Goal: Find specific page/section: Find specific page/section

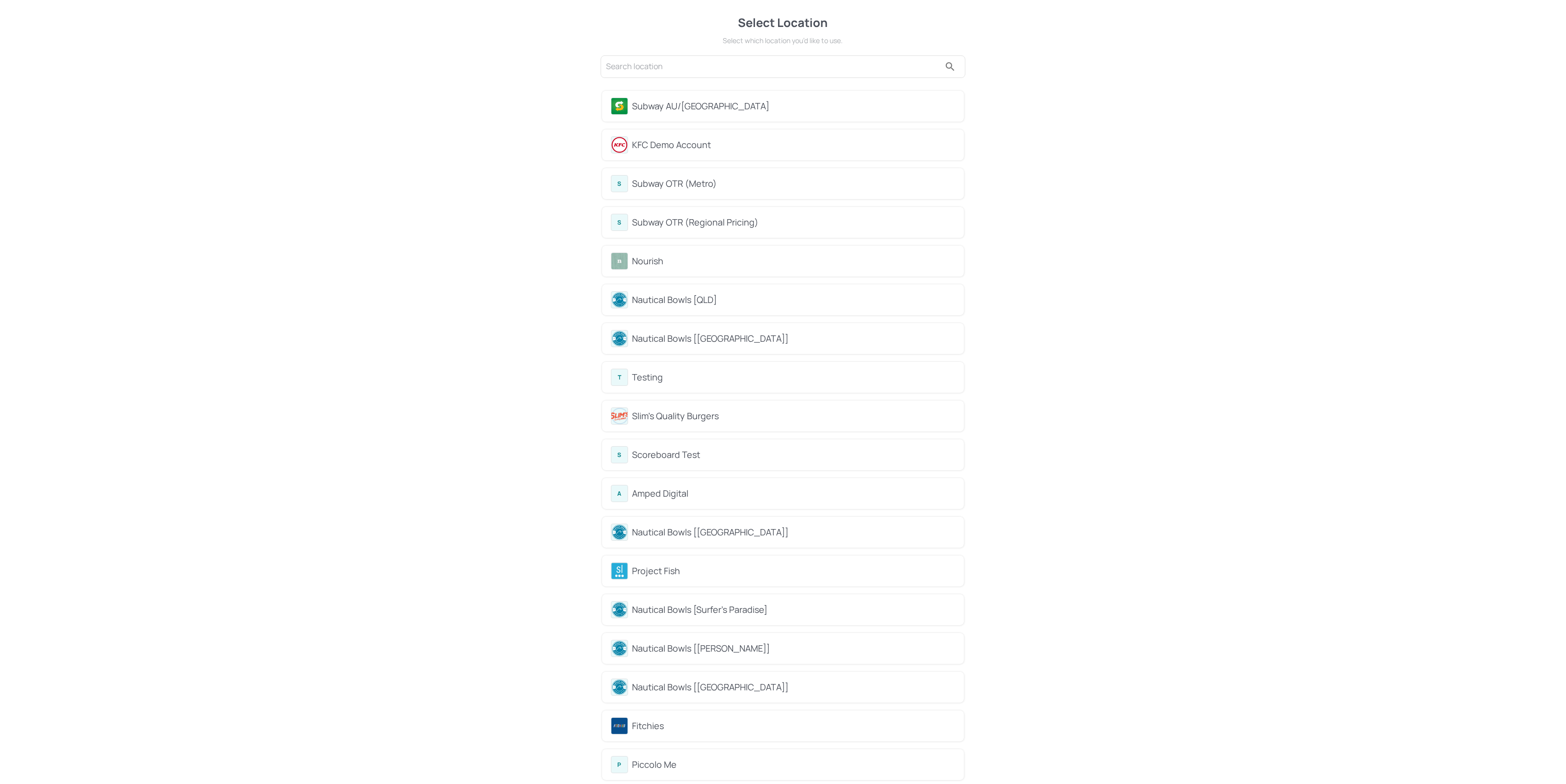
click at [669, 136] on div "KFC Demo Account" at bounding box center [783, 145] width 345 height 17
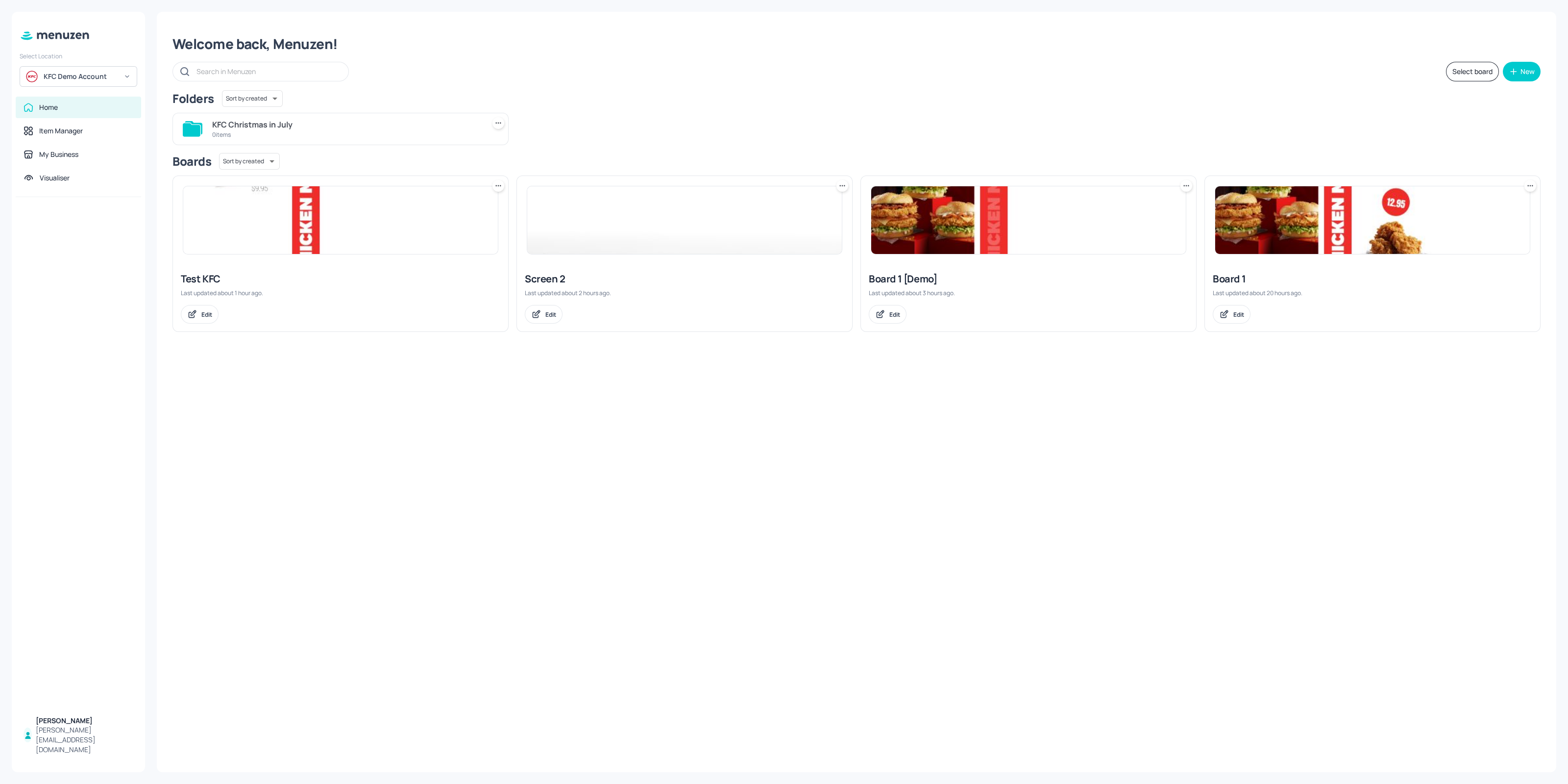
click at [1252, 225] on img at bounding box center [1373, 220] width 315 height 67
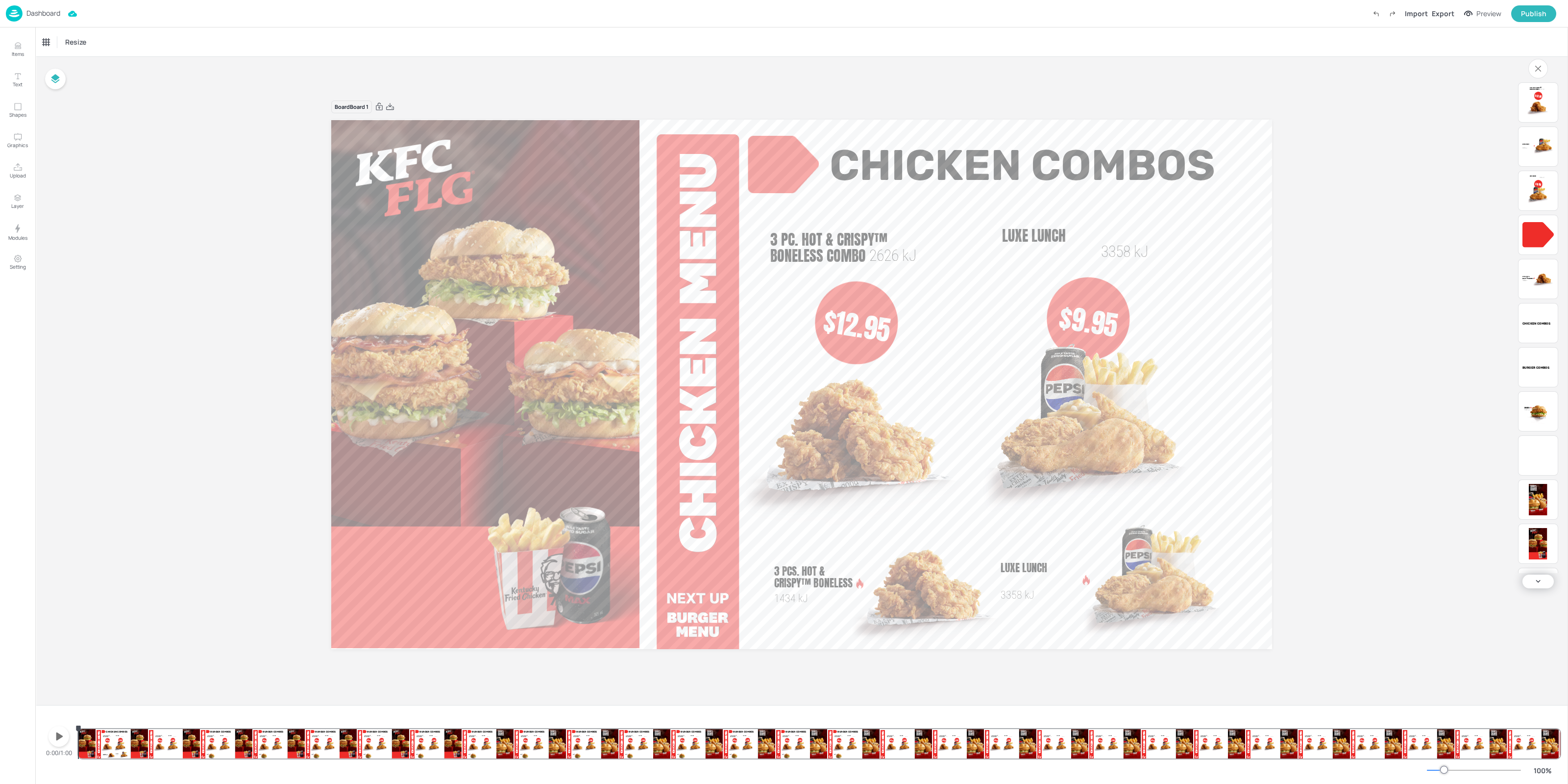
click at [64, 739] on icon "button" at bounding box center [59, 736] width 16 height 16
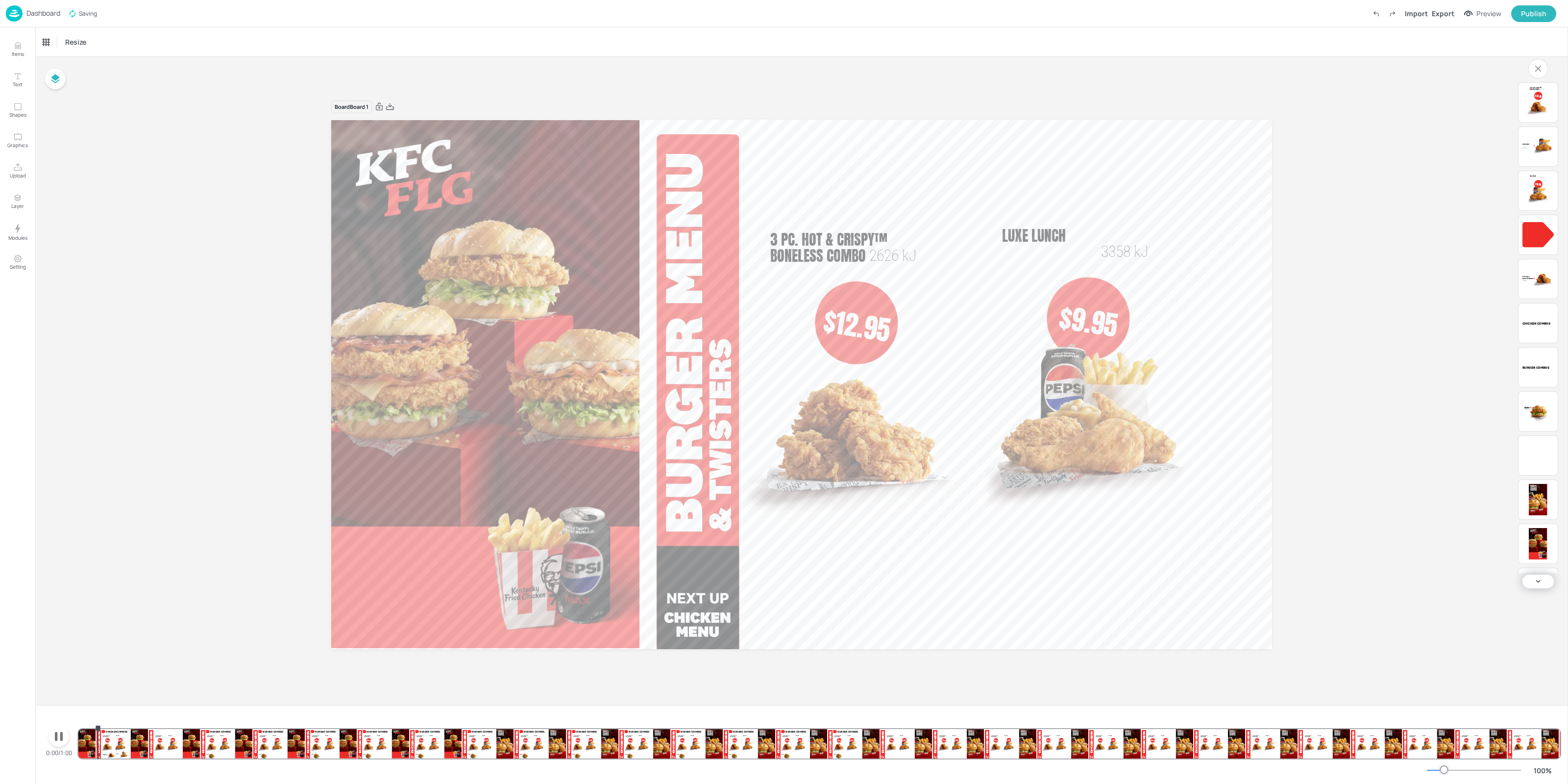
click at [64, 739] on icon "button" at bounding box center [59, 736] width 16 height 16
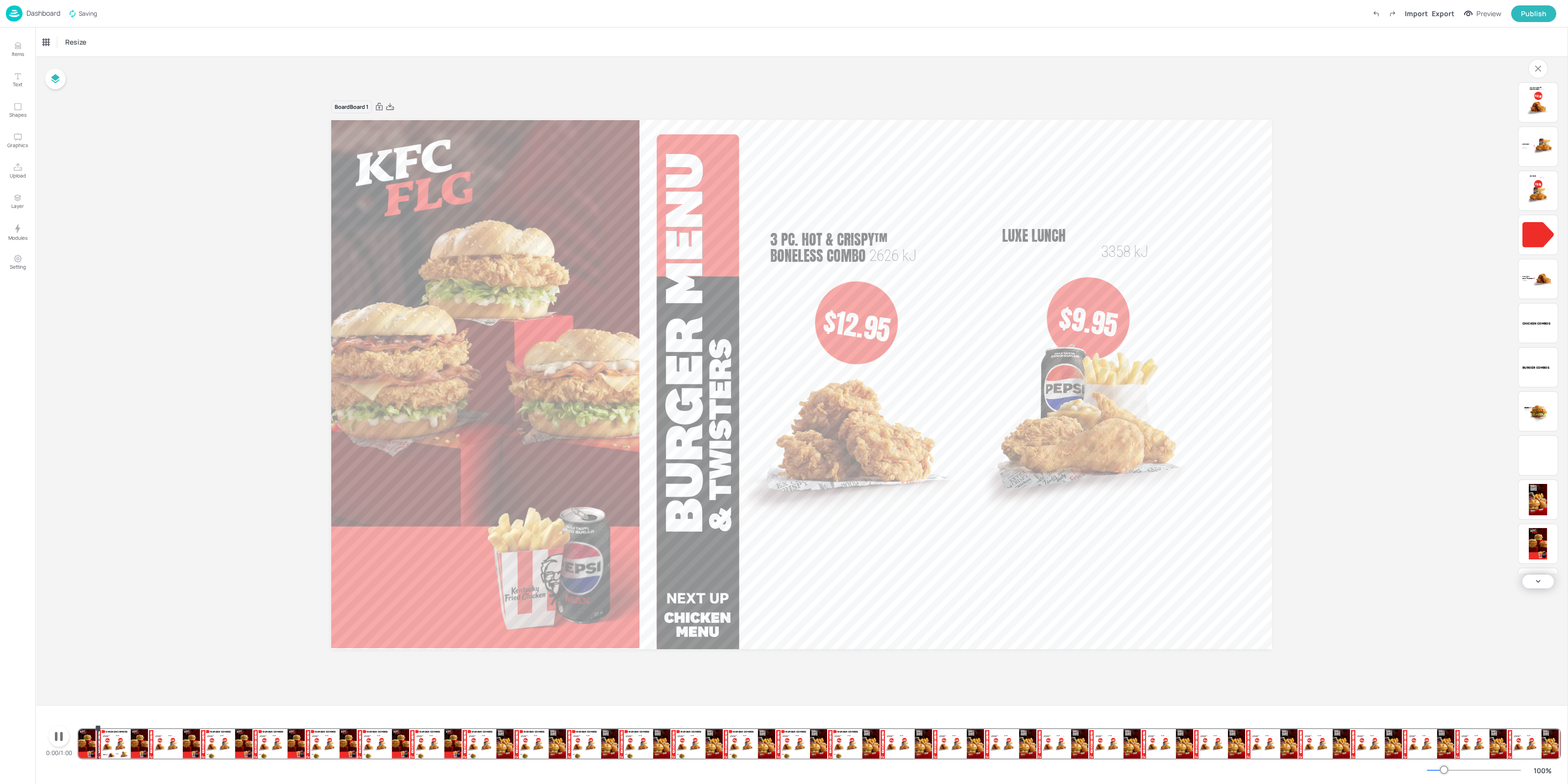
click at [19, 8] on img at bounding box center [14, 13] width 17 height 16
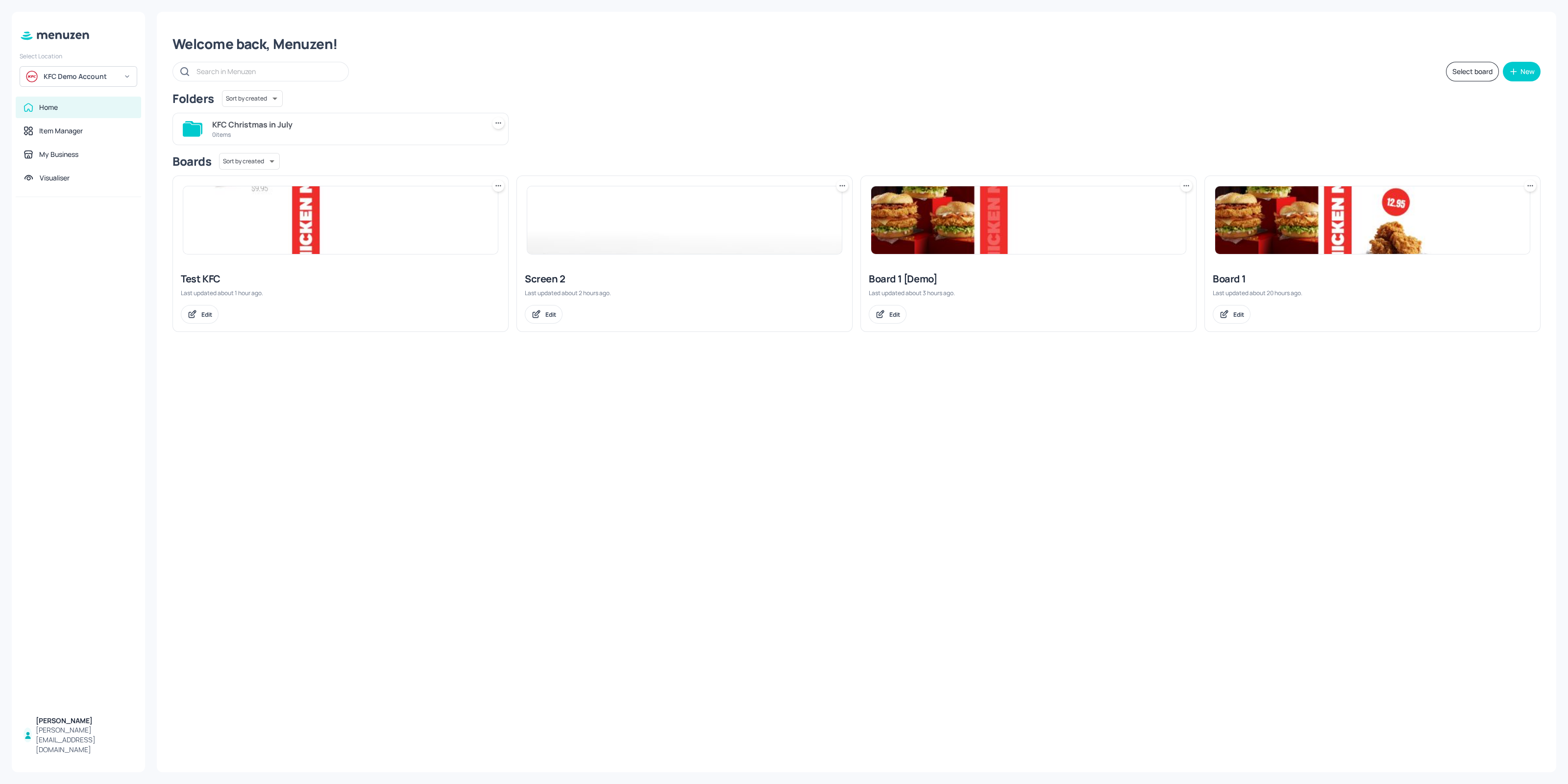
click at [579, 237] on img at bounding box center [685, 220] width 315 height 67
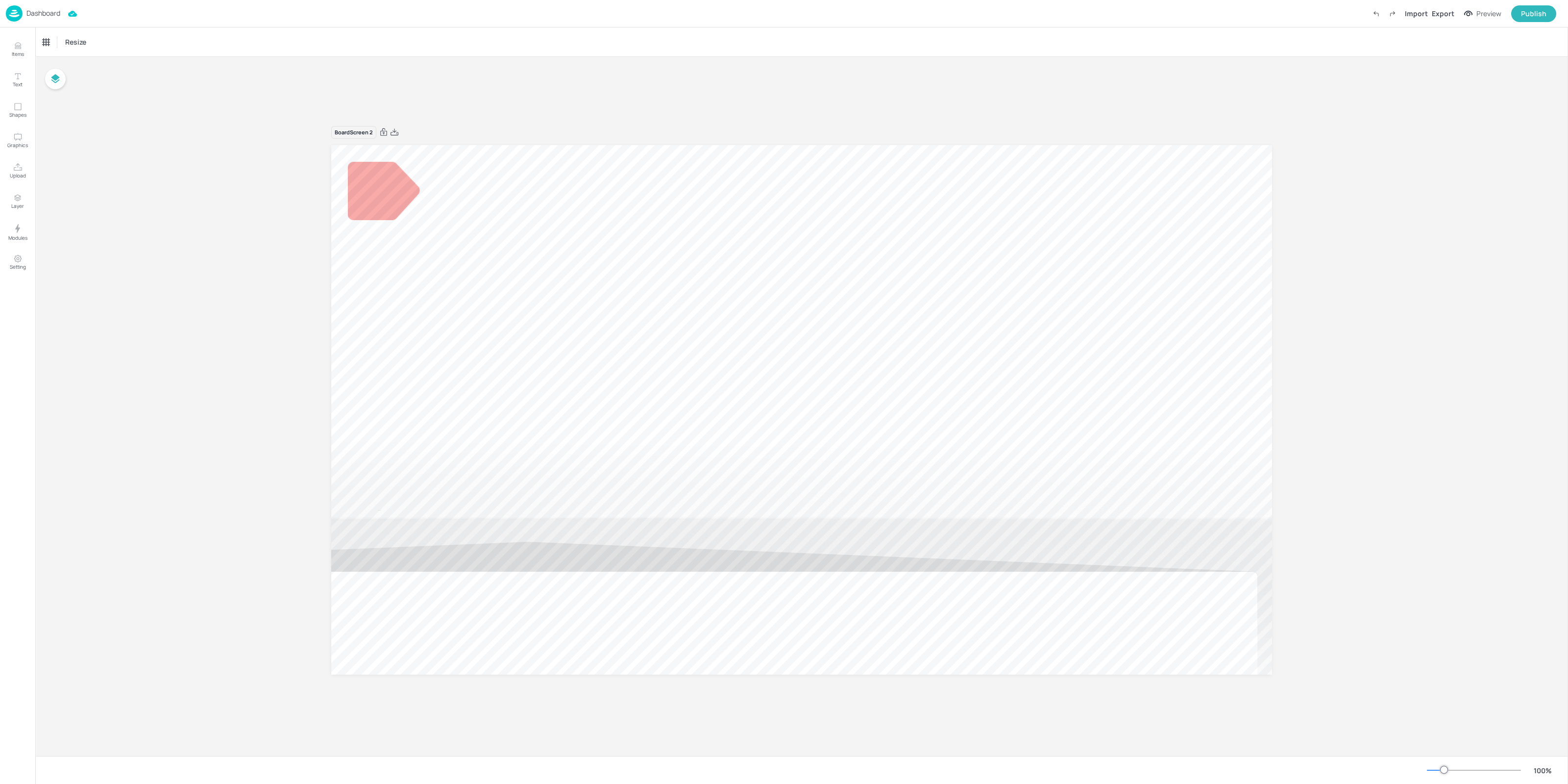
click at [13, 13] on img at bounding box center [14, 13] width 17 height 16
